Goal: Task Accomplishment & Management: Use online tool/utility

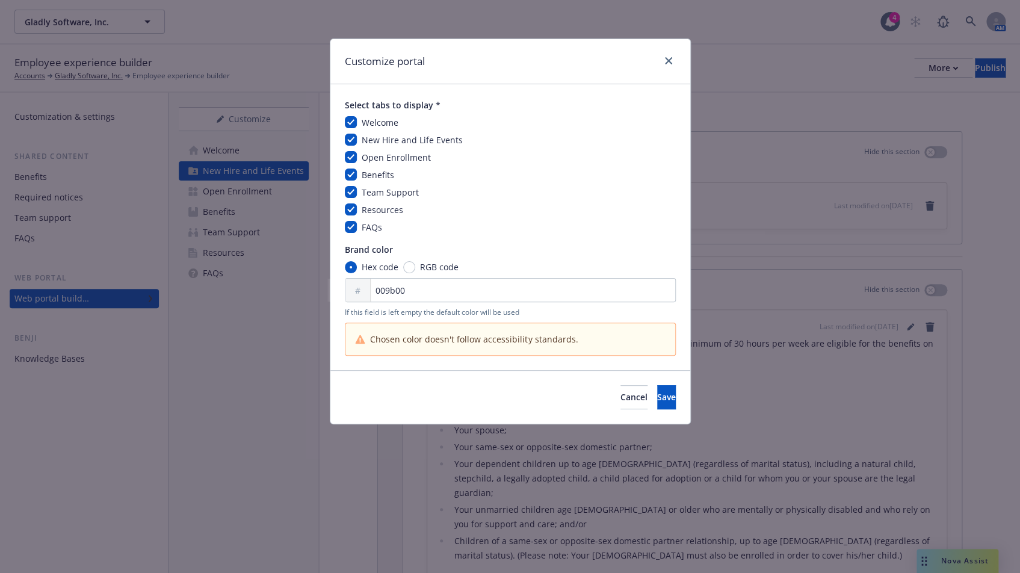
click at [758, 547] on div "Customize portal Select tabs to display * Welcome New Hire and Life Events Open…" at bounding box center [510, 286] width 1020 height 573
click at [620, 398] on span "Cancel" at bounding box center [633, 396] width 27 height 11
